Goal: Task Accomplishment & Management: Use online tool/utility

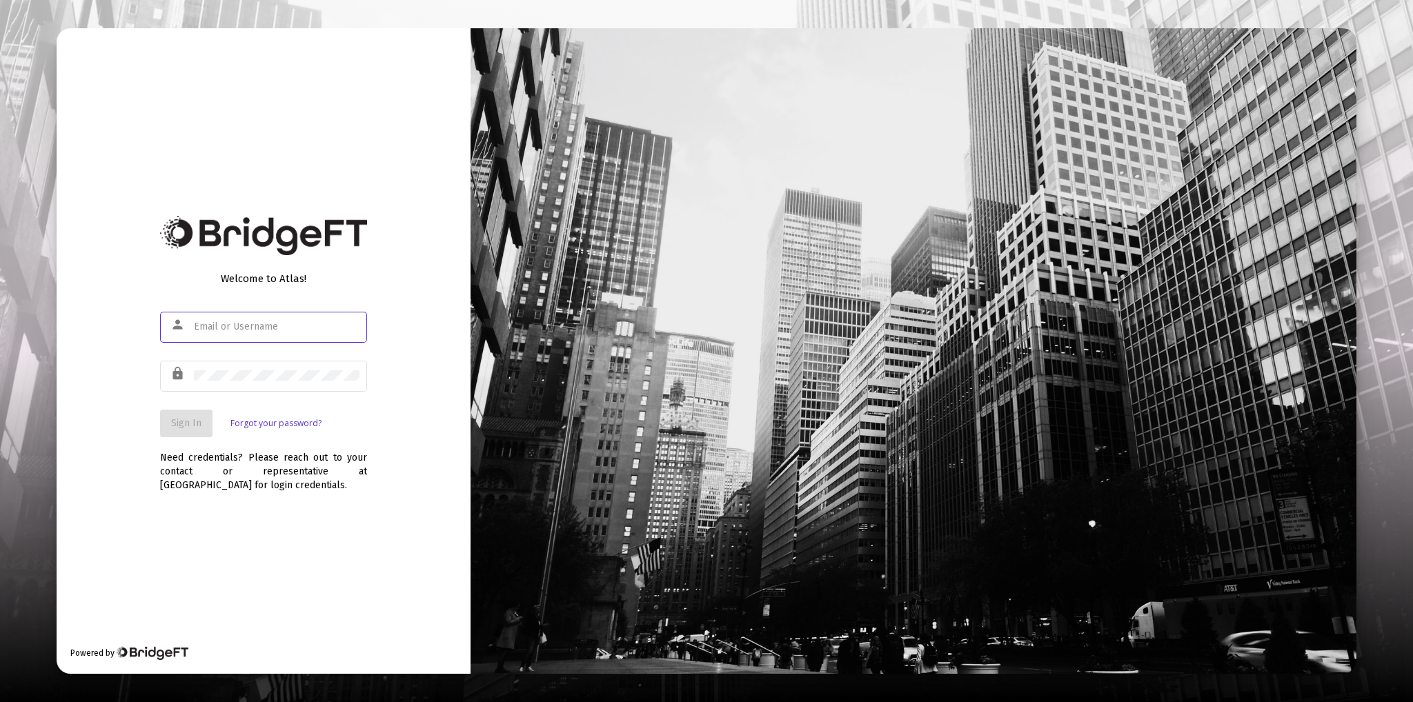
type input "[PERSON_NAME][EMAIL_ADDRESS][DOMAIN_NAME]"
drag, startPoint x: 190, startPoint y: 417, endPoint x: 251, endPoint y: 340, distance: 97.7
click at [190, 417] on span "Sign In" at bounding box center [186, 423] width 30 height 12
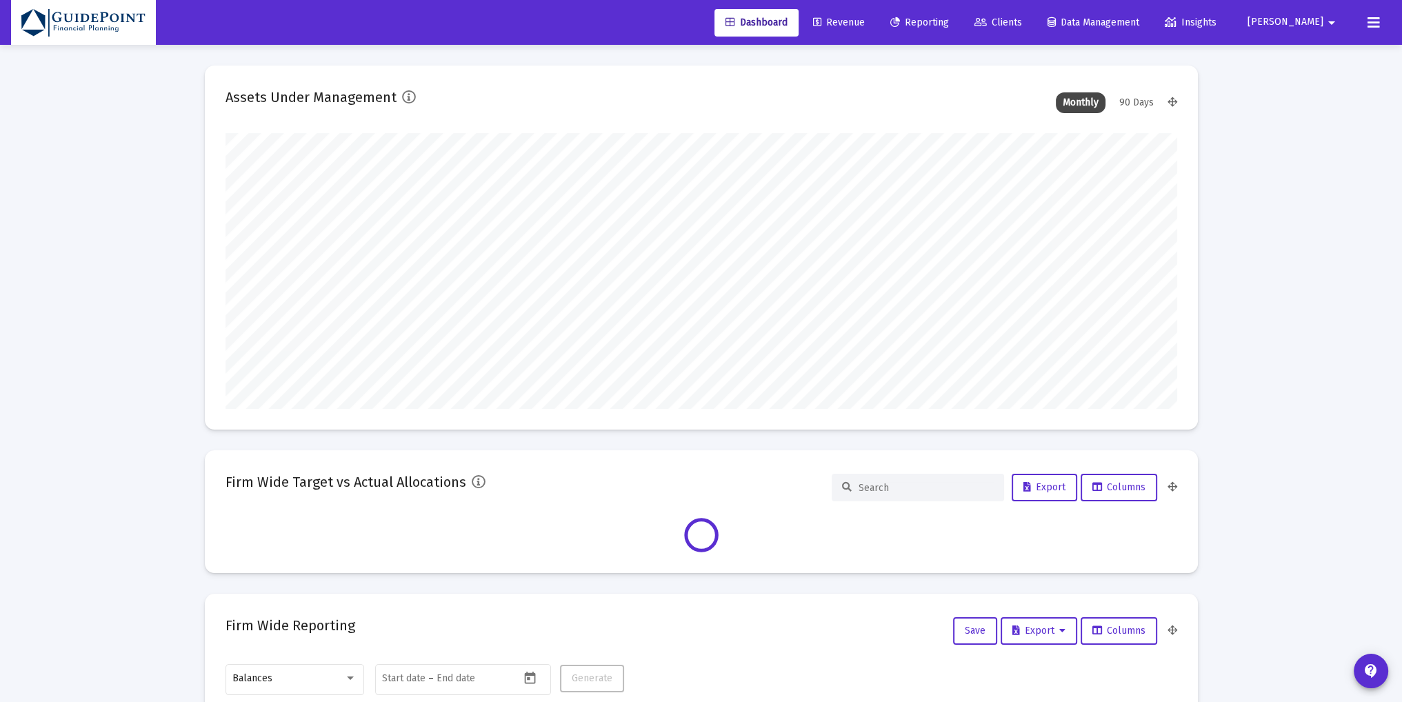
type input "[DATE]"
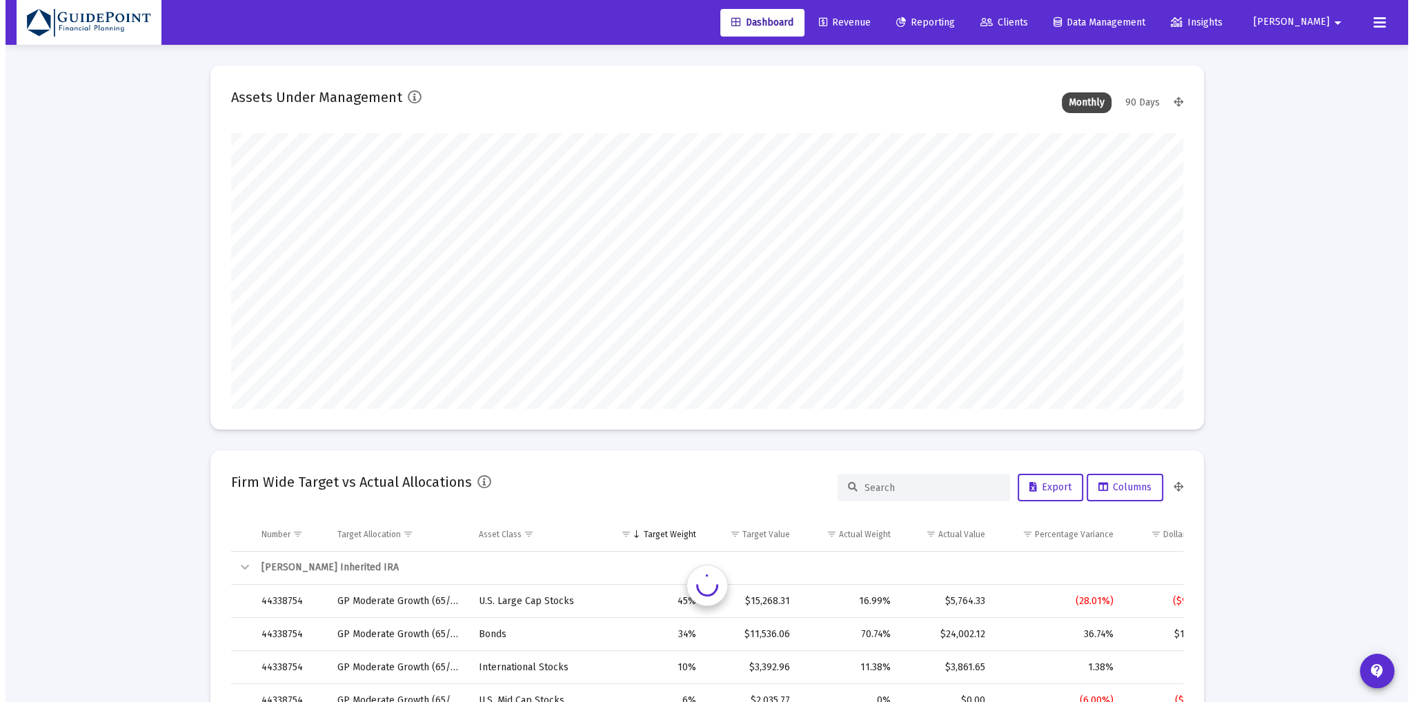
scroll to position [276, 445]
click at [1022, 28] on span "Clients" at bounding box center [999, 23] width 48 height 12
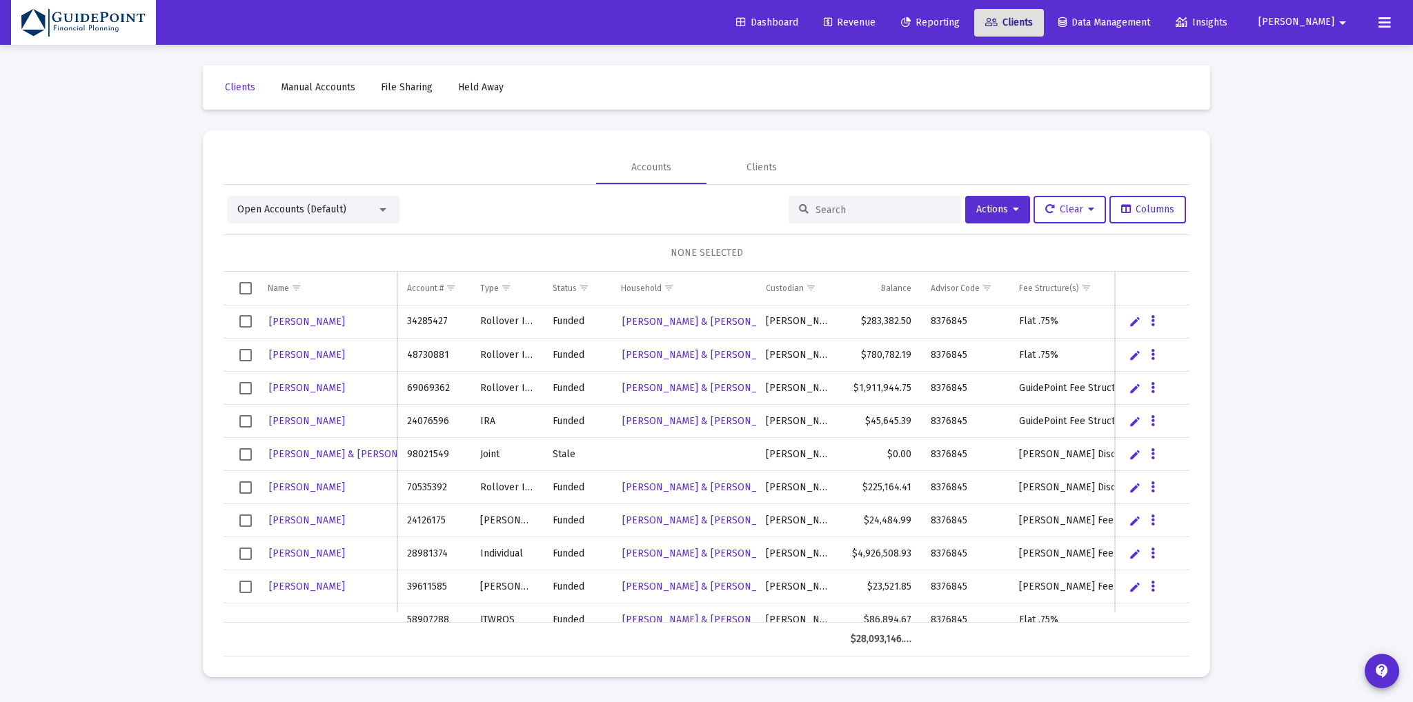
click at [297, 206] on span "Open Accounts (Default)" at bounding box center [291, 209] width 109 height 12
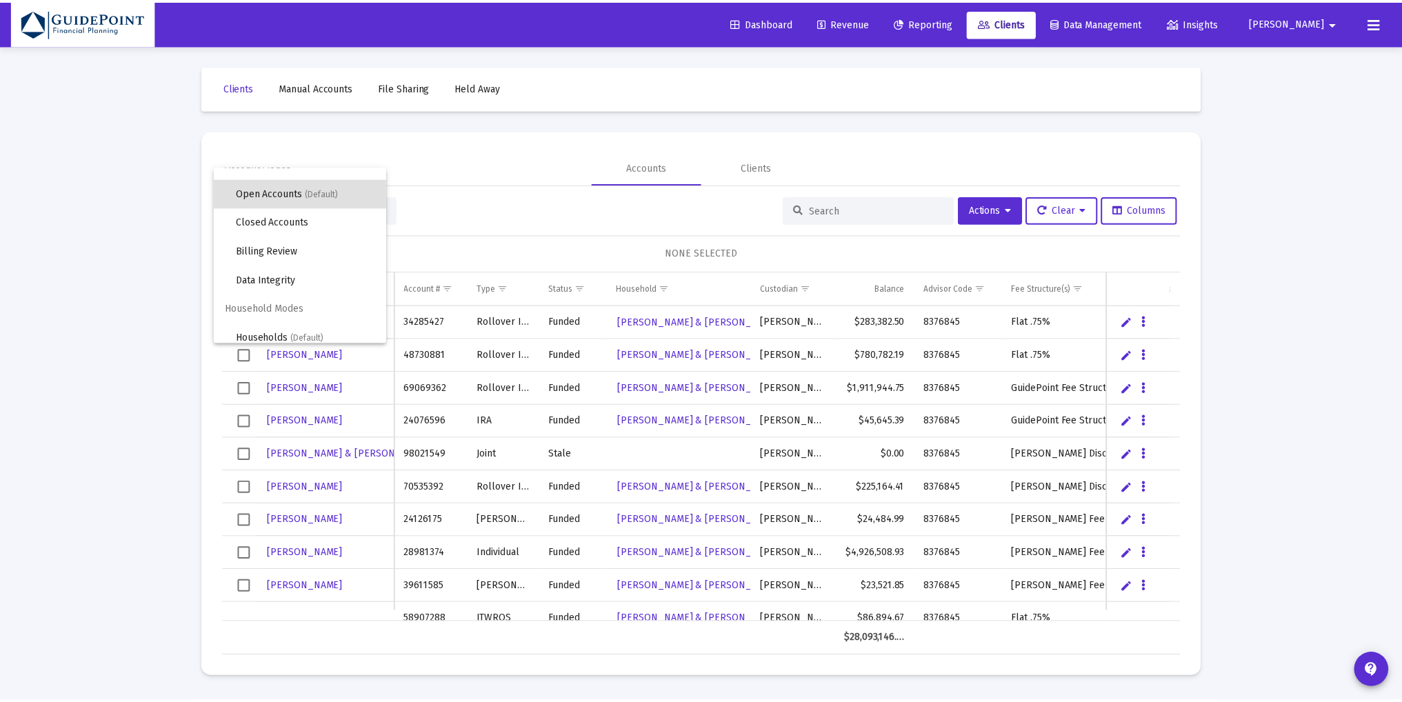
scroll to position [26, 0]
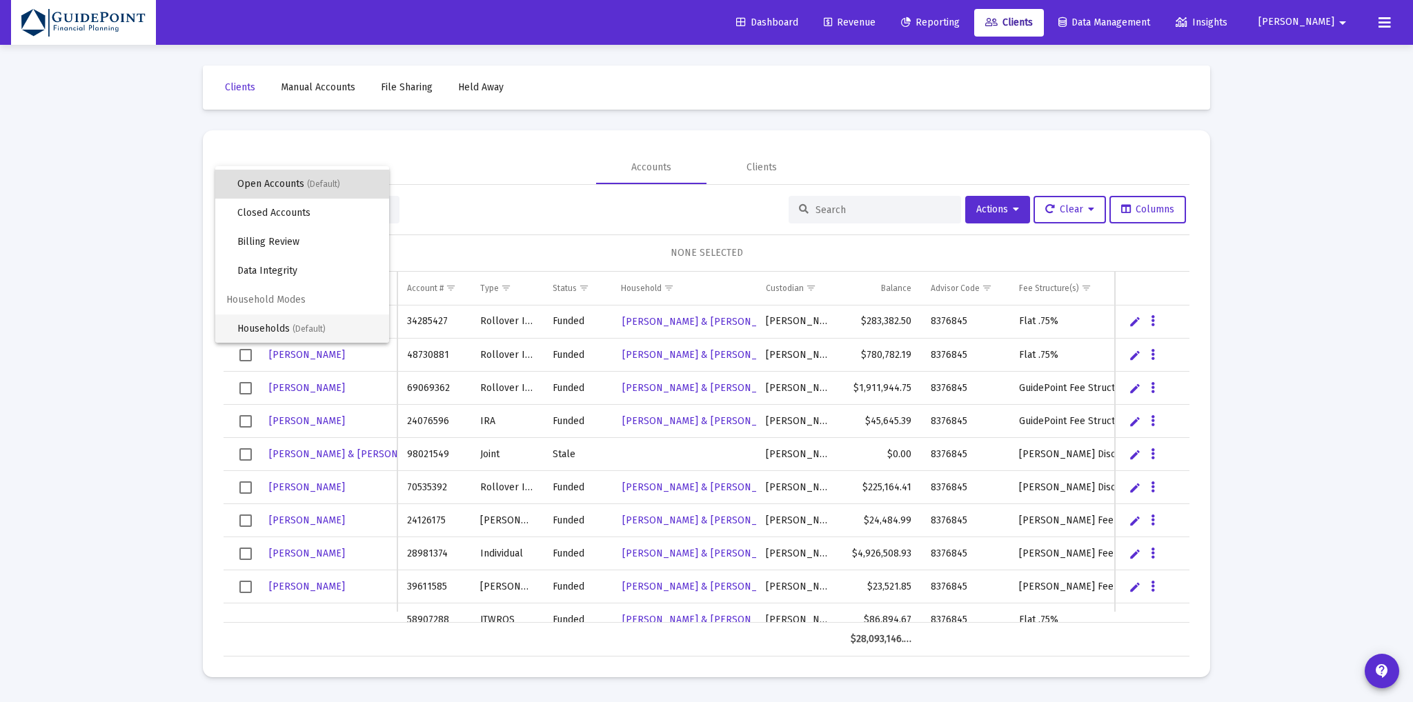
click at [277, 324] on span "Households (Default)" at bounding box center [307, 329] width 141 height 29
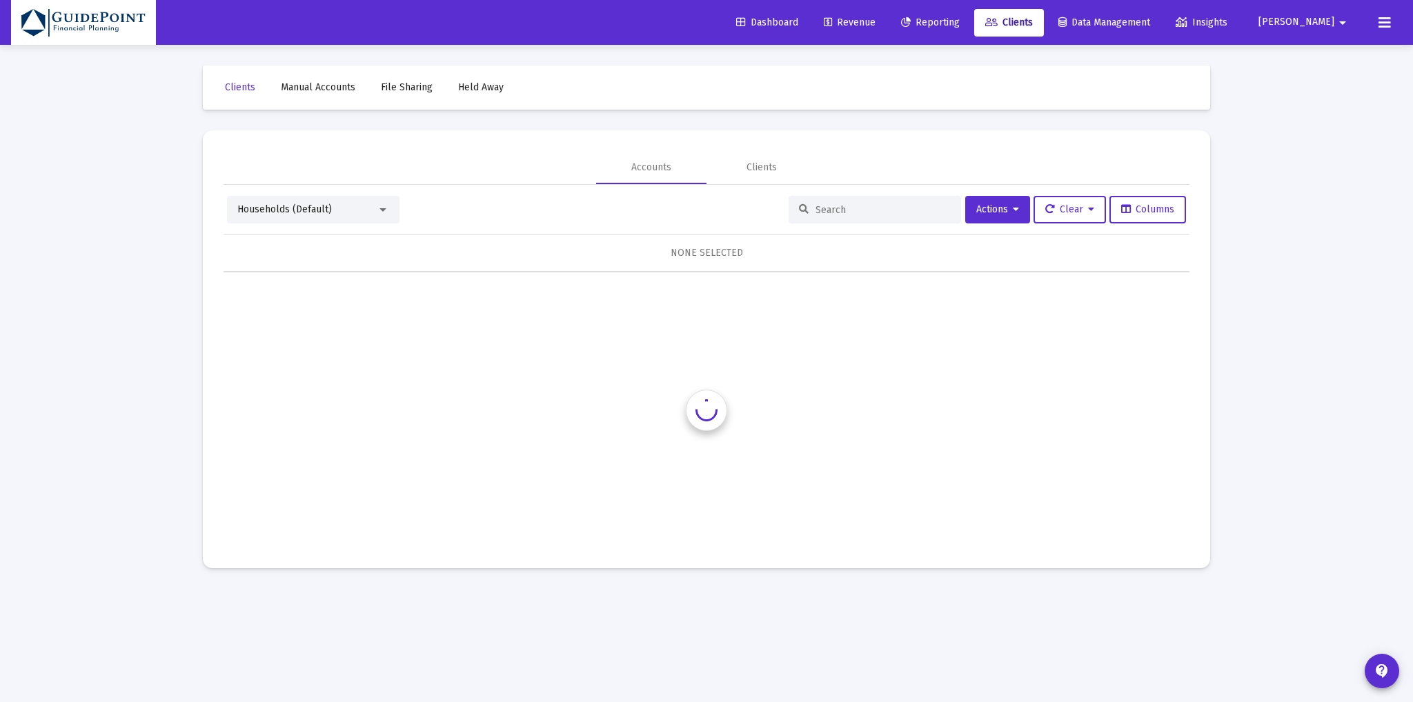
scroll to position [0, 0]
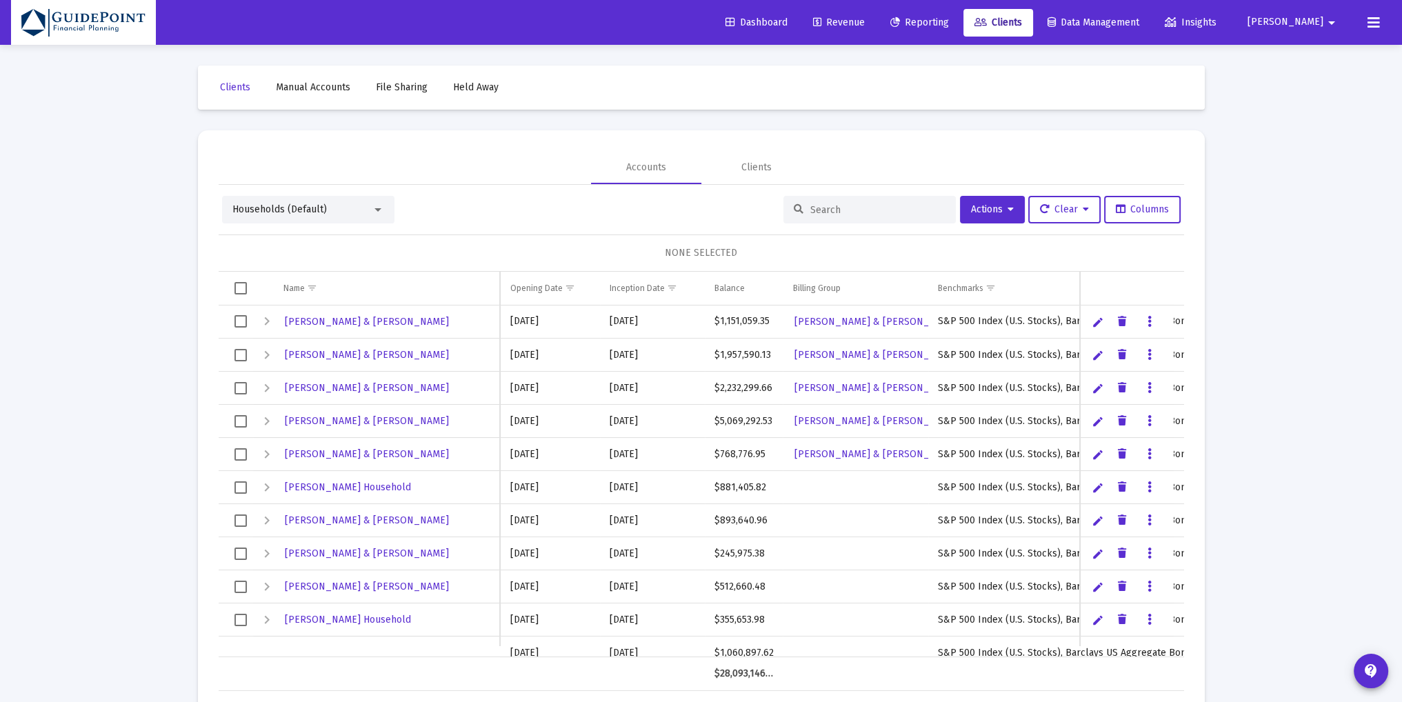
click at [837, 210] on input at bounding box center [877, 210] width 135 height 12
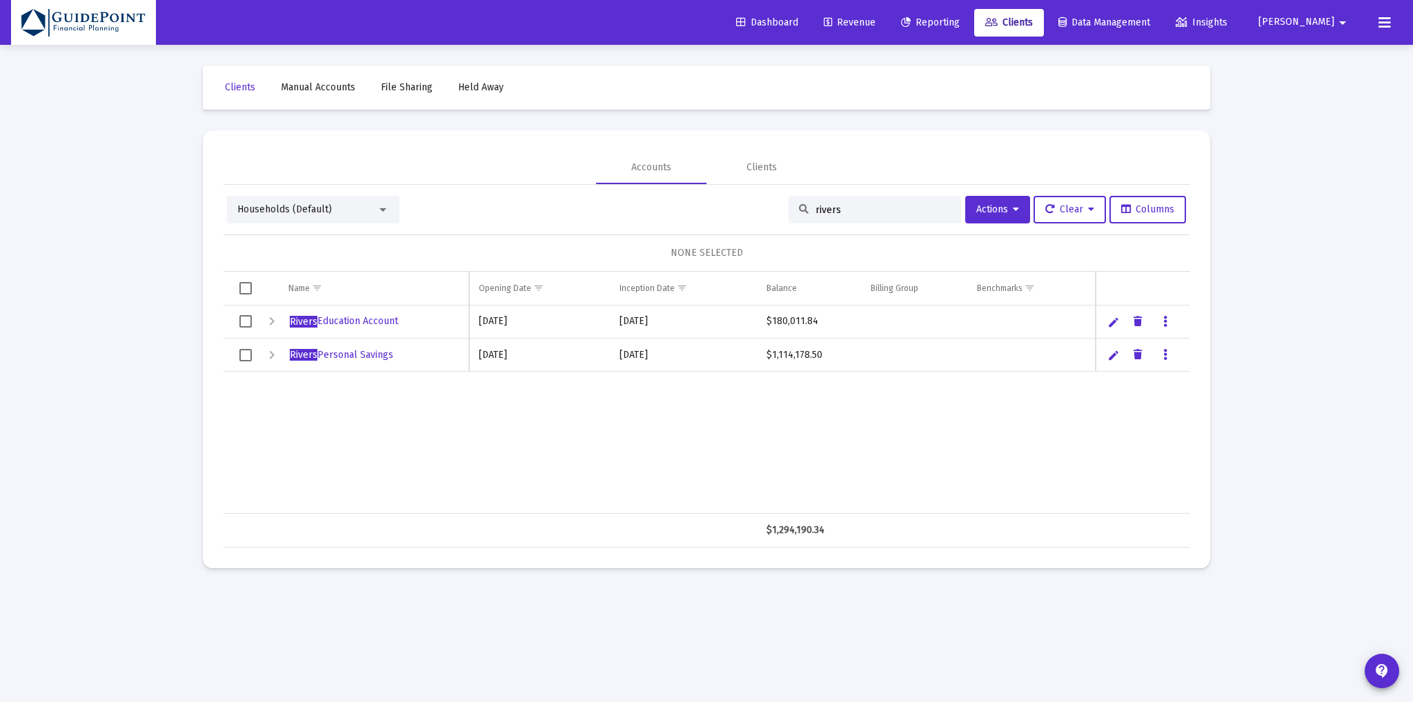
type input "rivers"
click at [246, 320] on span "Select row" at bounding box center [245, 321] width 12 height 12
click at [1007, 208] on span "Actions" at bounding box center [997, 209] width 43 height 12
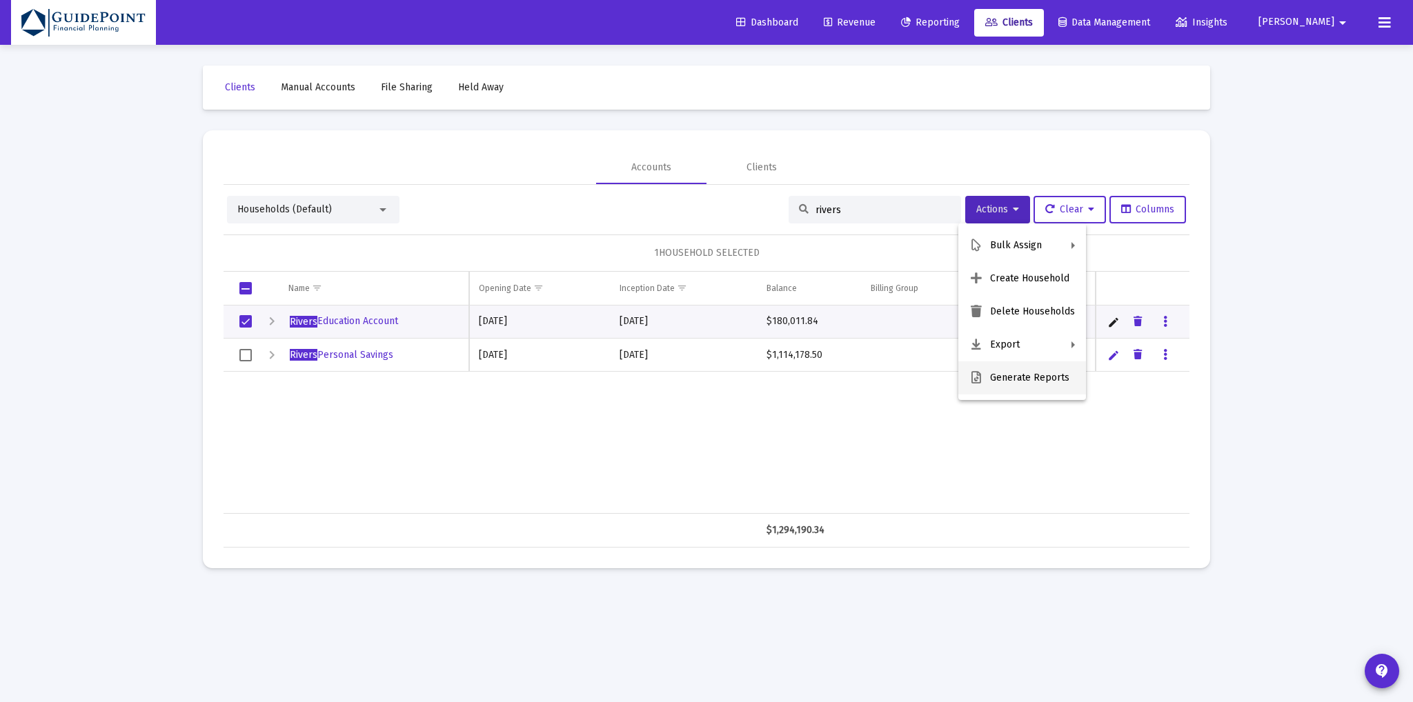
click at [983, 383] on button "Generate Reports" at bounding box center [1022, 377] width 128 height 33
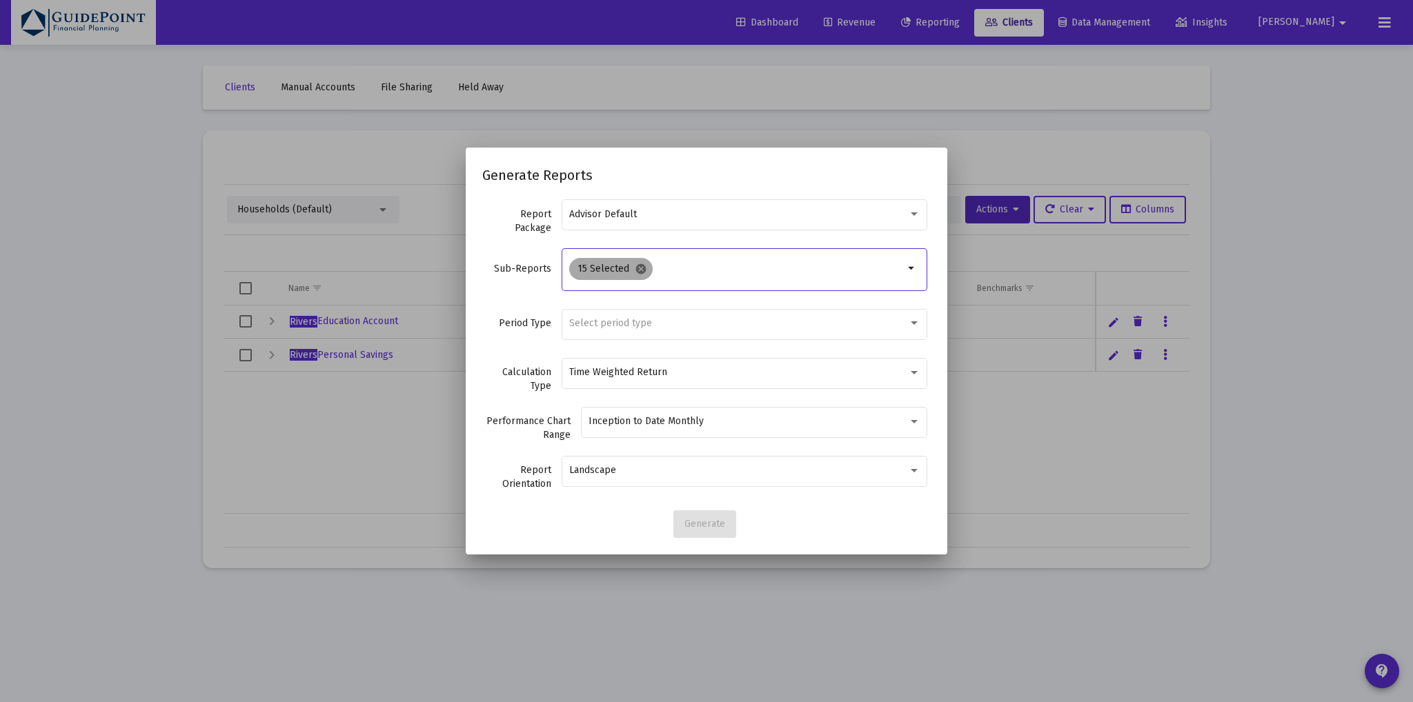
click at [639, 271] on mat-icon "cancel" at bounding box center [641, 269] width 12 height 12
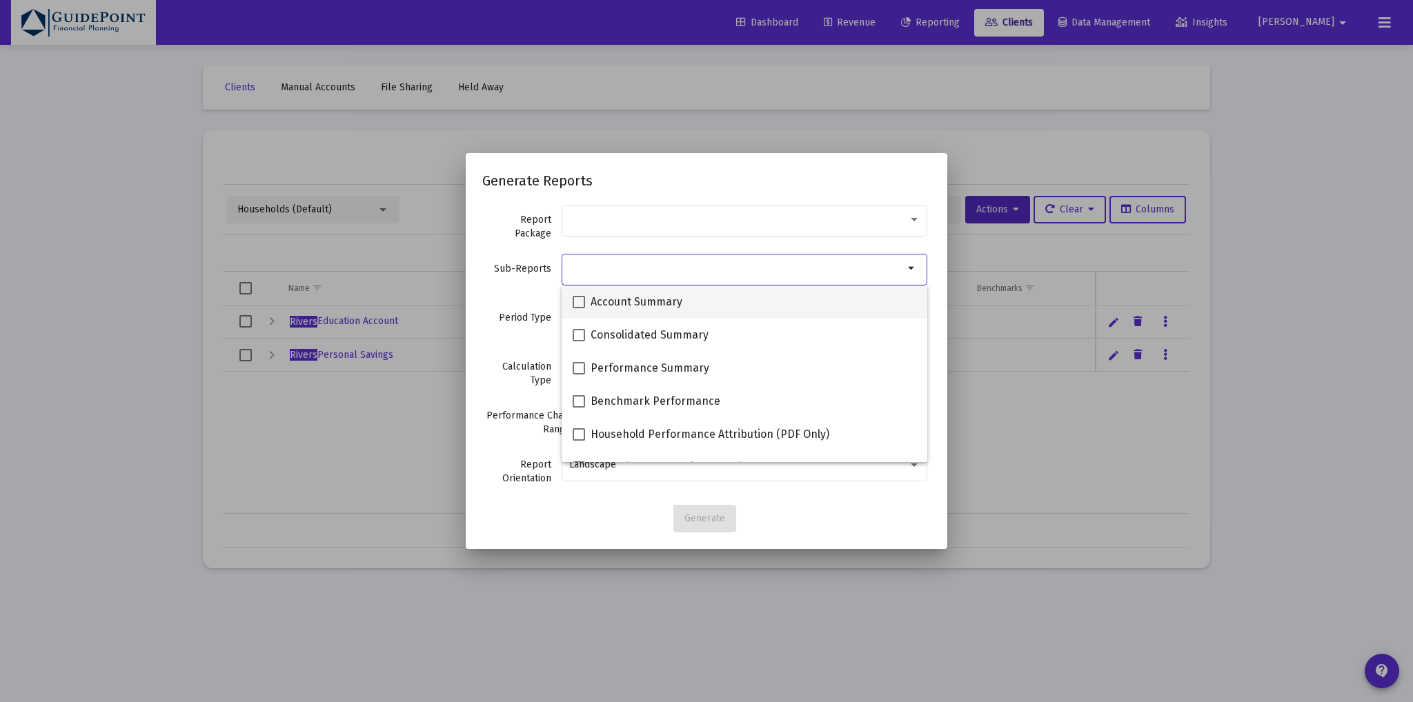
click at [654, 306] on span "Account Summary" at bounding box center [636, 302] width 92 height 17
click at [579, 308] on input "Account Summary" at bounding box center [578, 308] width 1 height 1
checkbox input "true"
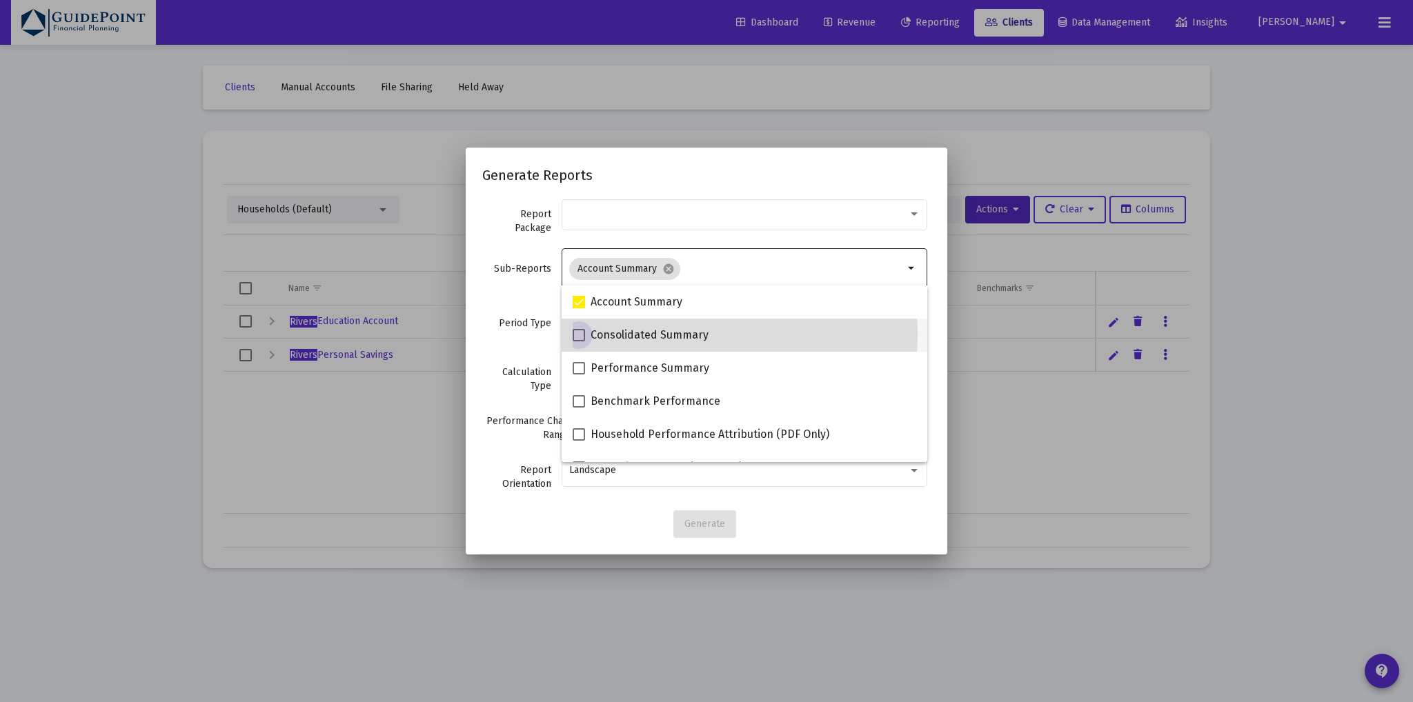
click at [641, 335] on span "Consolidated Summary" at bounding box center [649, 335] width 118 height 17
click at [579, 341] on input "Consolidated Summary" at bounding box center [578, 341] width 1 height 1
checkbox input "true"
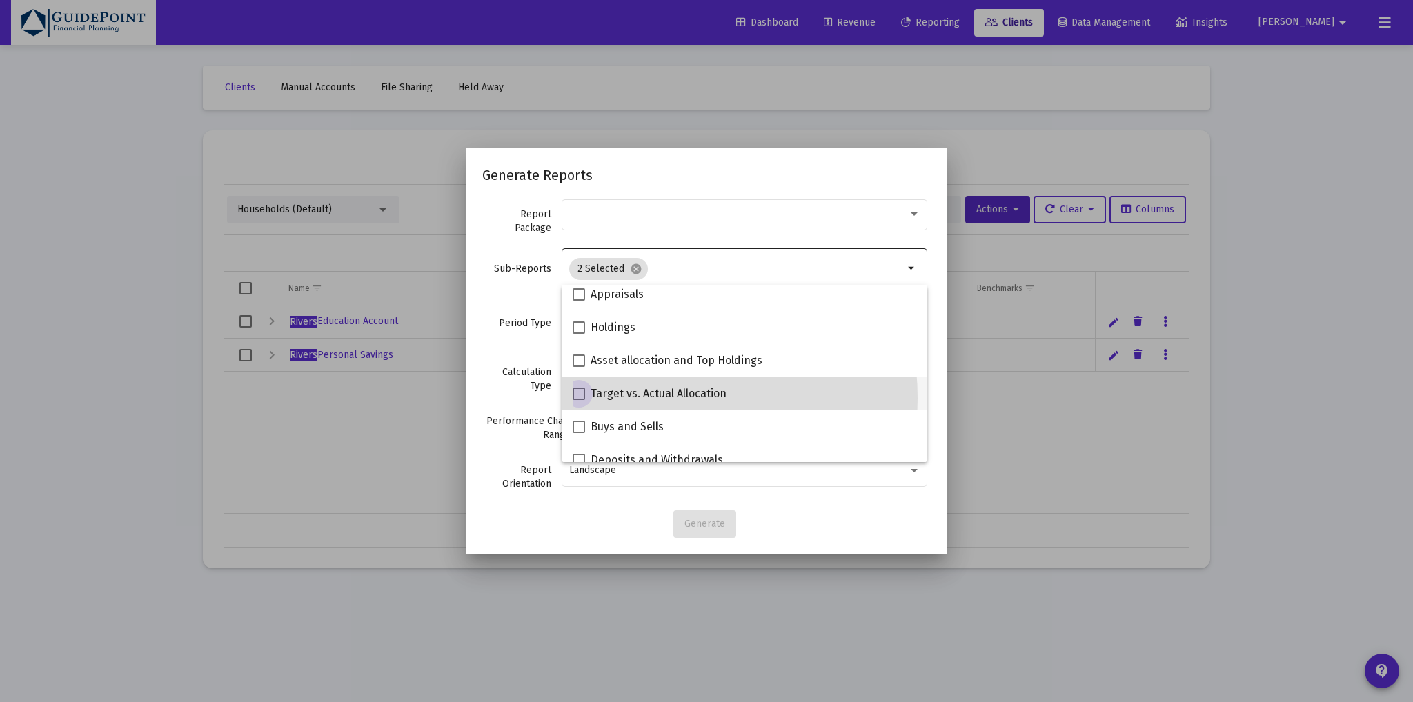
click at [637, 398] on span "Target vs. Actual Allocation" at bounding box center [658, 394] width 136 height 17
click at [579, 400] on input "Target vs. Actual Allocation" at bounding box center [578, 400] width 1 height 1
checkbox input "true"
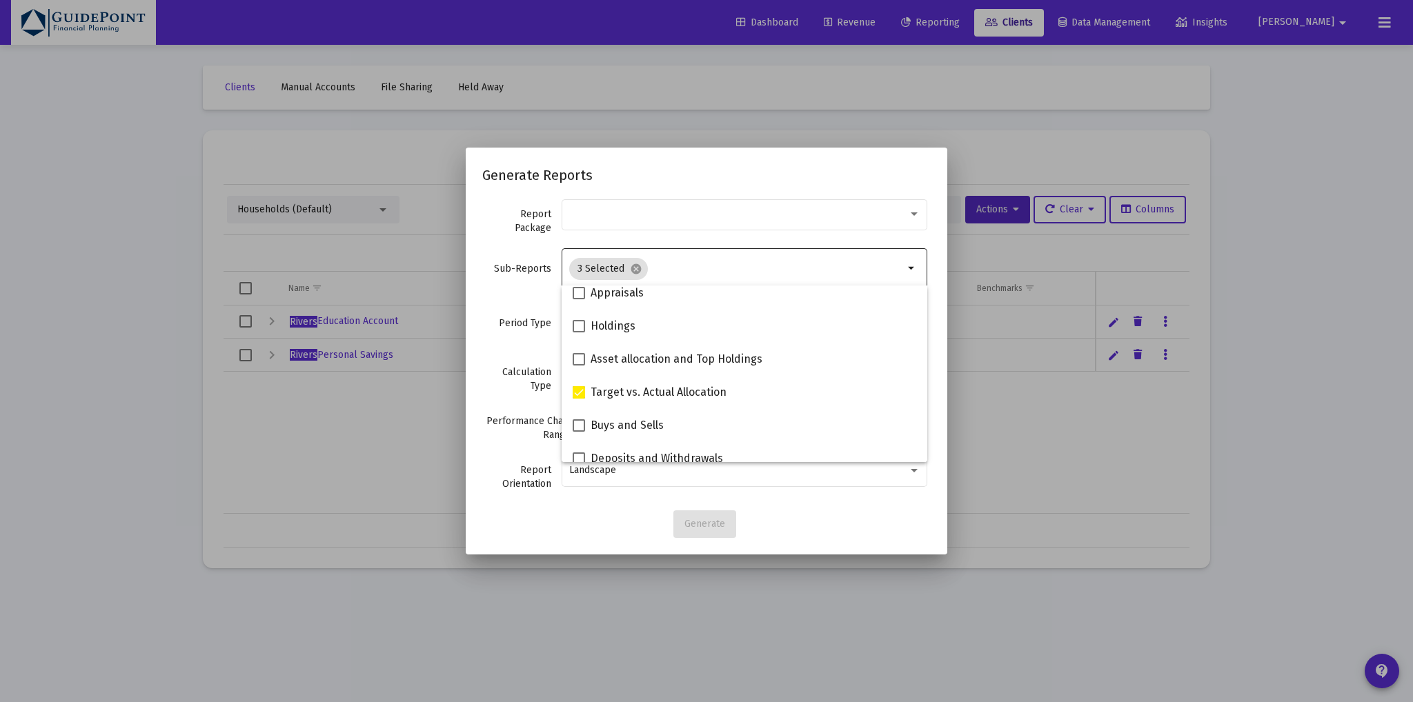
scroll to position [275, 0]
click at [507, 347] on div "Period Type Select period type" at bounding box center [706, 330] width 448 height 49
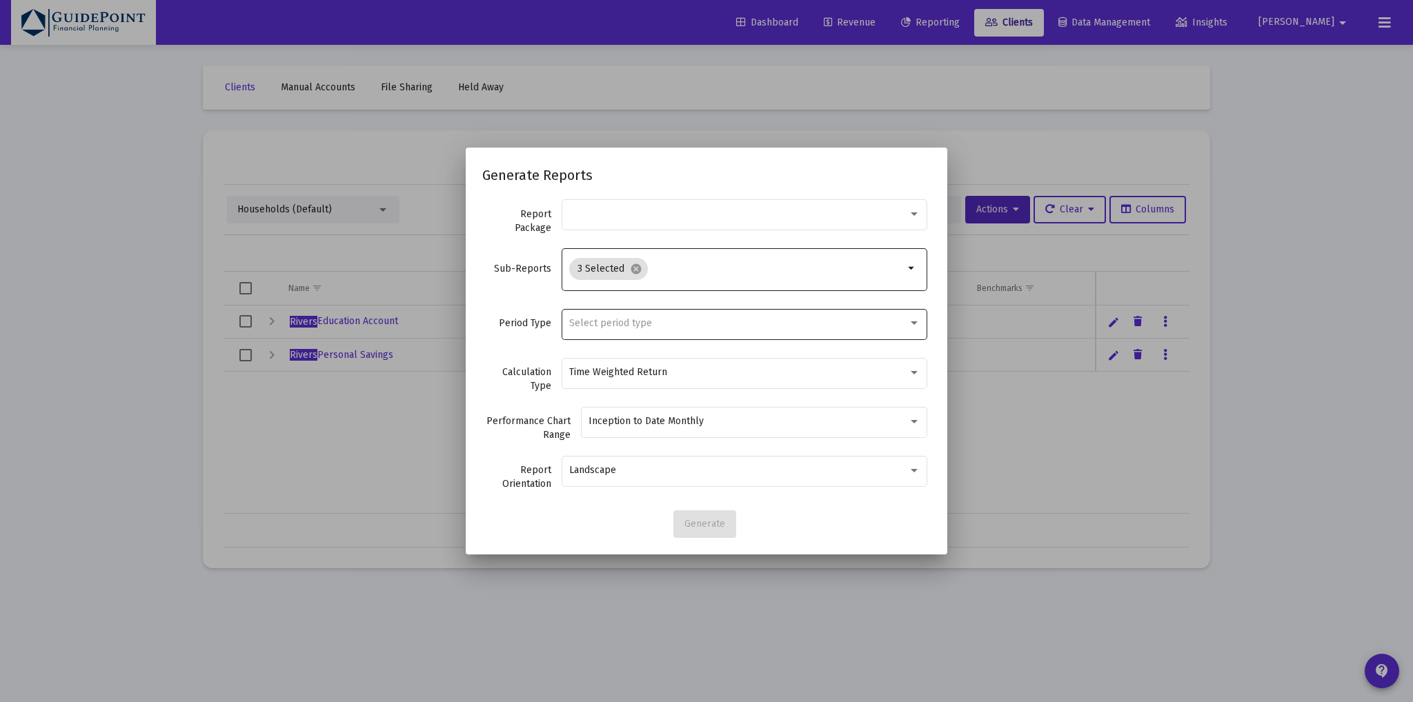
click at [599, 323] on span "Select period type" at bounding box center [610, 323] width 83 height 12
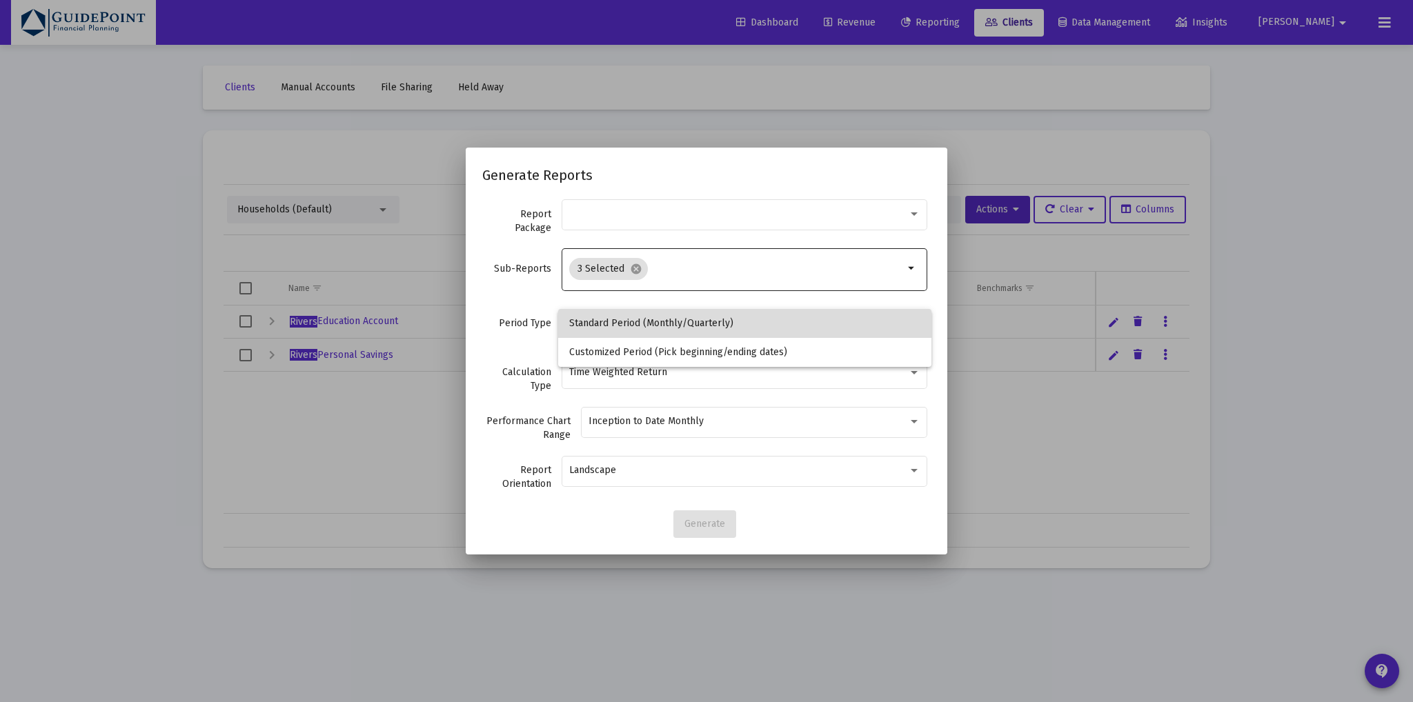
click at [599, 316] on span "Standard Period (Monthly/Quarterly)" at bounding box center [744, 323] width 351 height 29
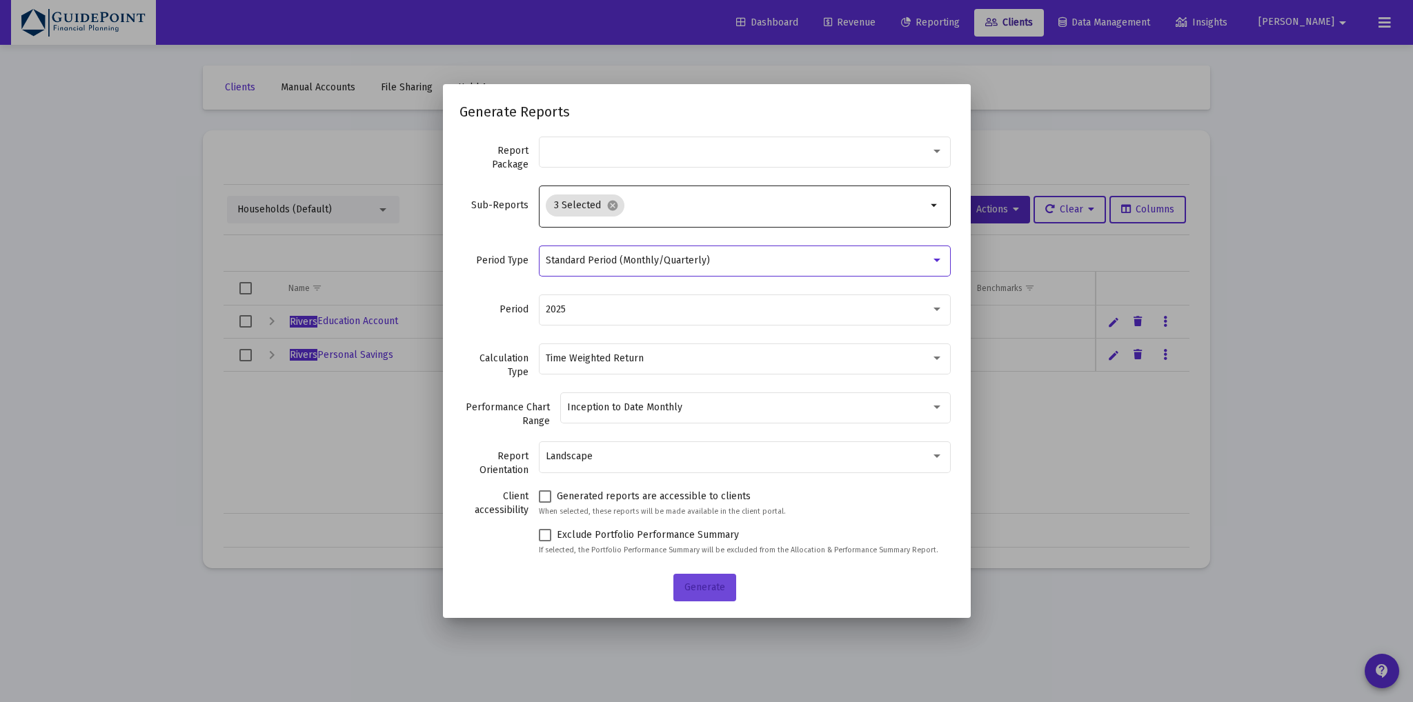
click at [698, 589] on span "Generate" at bounding box center [704, 587] width 41 height 12
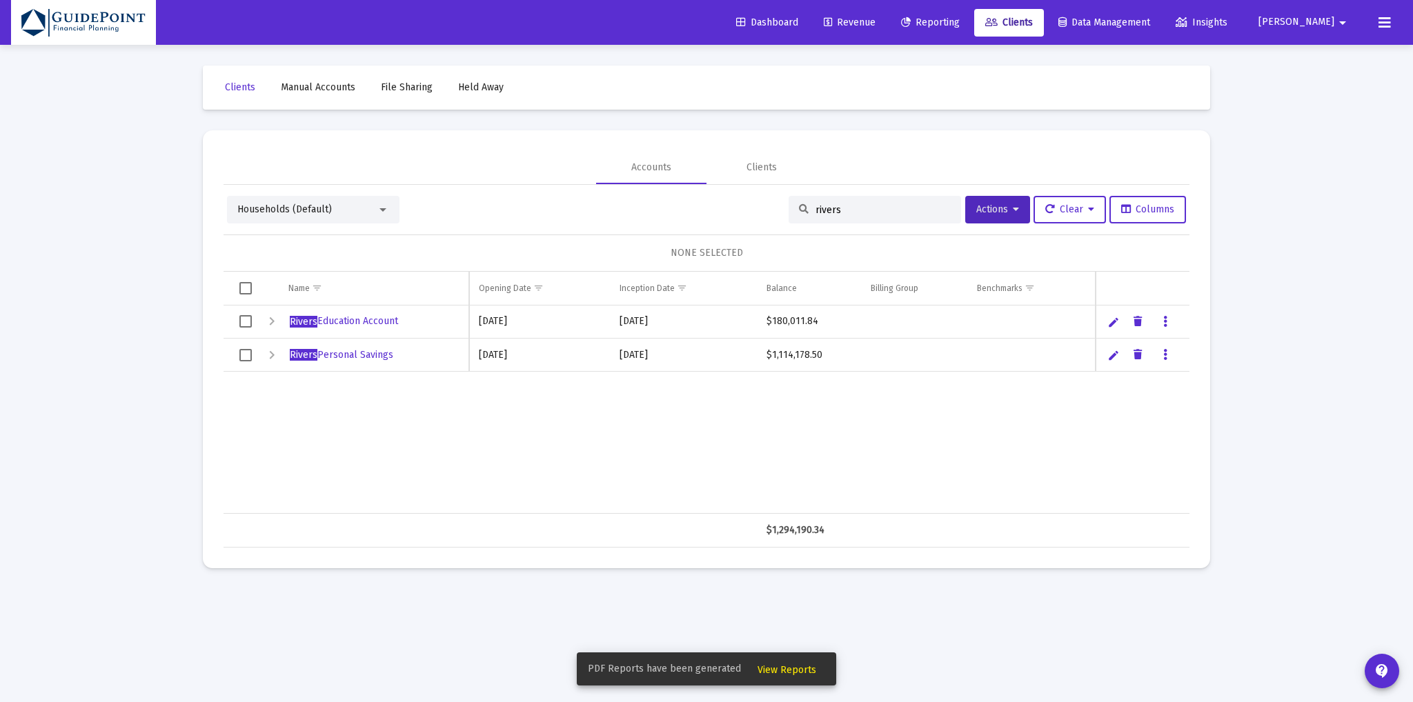
click at [790, 676] on button "View Reports" at bounding box center [786, 669] width 81 height 25
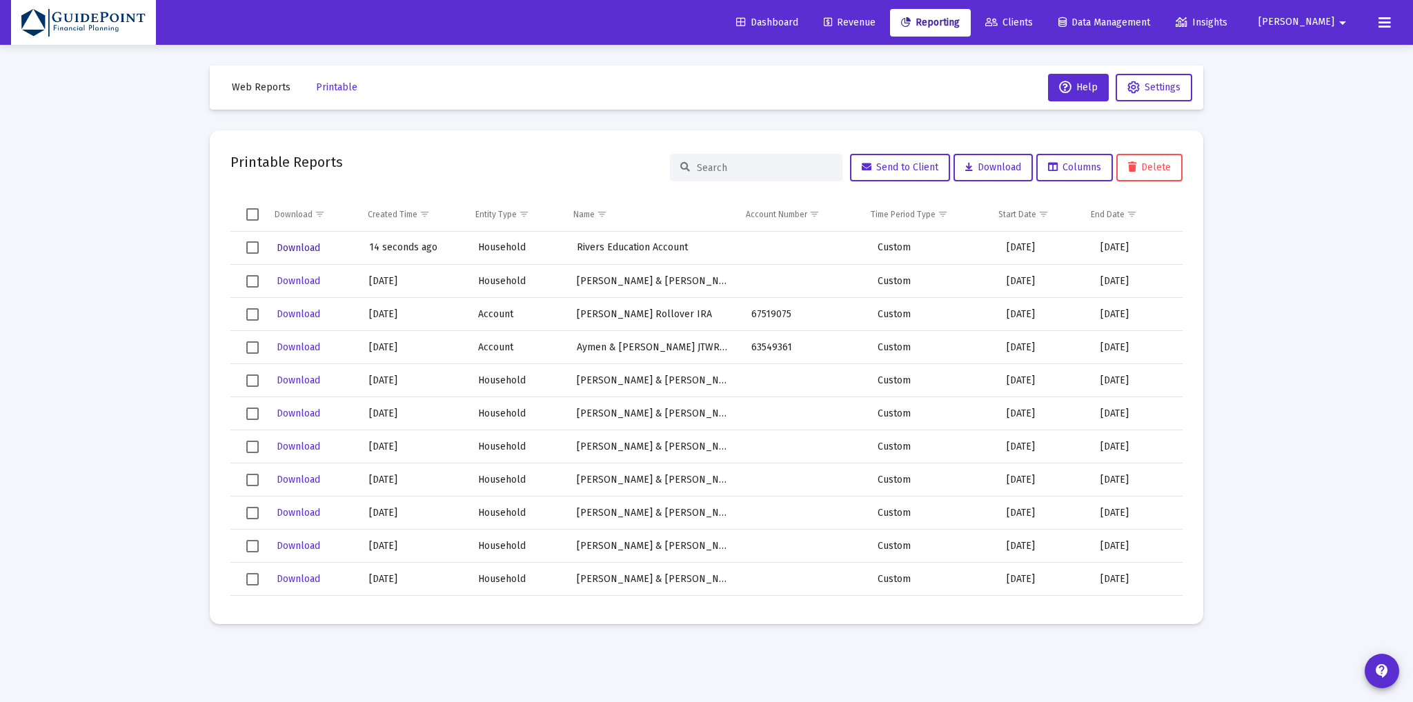
click at [309, 243] on span "Download" at bounding box center [298, 248] width 43 height 12
